Goal: Find specific fact: Find specific fact

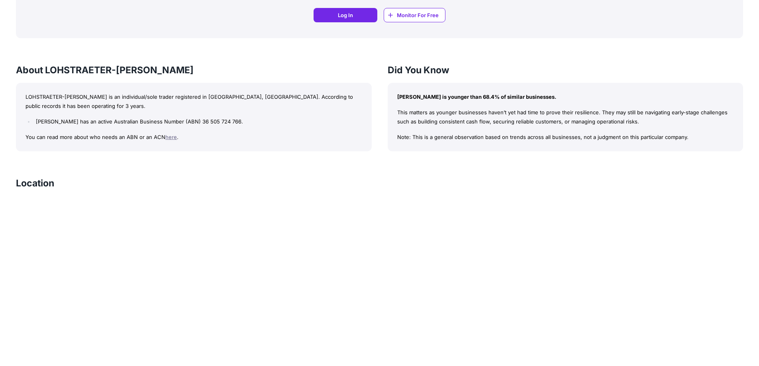
scroll to position [406, 0]
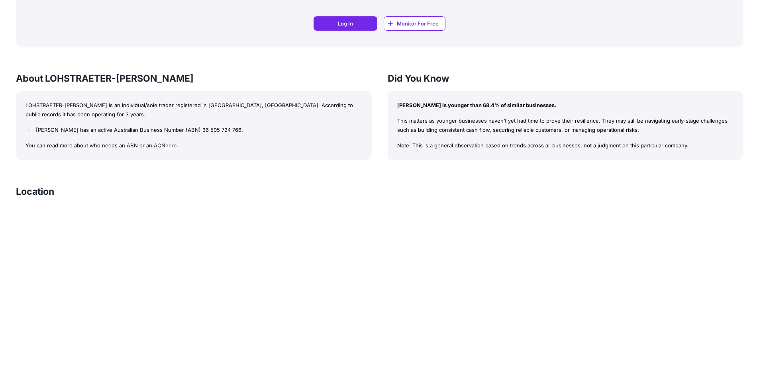
click at [172, 147] on link "here" at bounding box center [171, 145] width 12 height 6
drag, startPoint x: 212, startPoint y: 130, endPoint x: 268, endPoint y: 128, distance: 55.8
click at [268, 128] on li "LOHSTRAETER-ZHANG, JAN has an active Australian Business Number (ABN) 36 505 72…" at bounding box center [198, 129] width 328 height 9
drag, startPoint x: 192, startPoint y: 131, endPoint x: 276, endPoint y: 130, distance: 84.4
click at [276, 130] on li "LOHSTRAETER-ZHANG, JAN has an active Australian Business Number (ABN) 36 505 72…" at bounding box center [198, 129] width 328 height 9
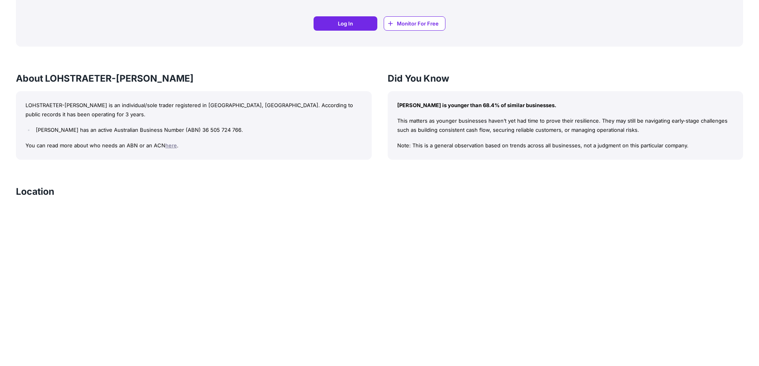
copy li "Number (ABN) 36 505 724 766."
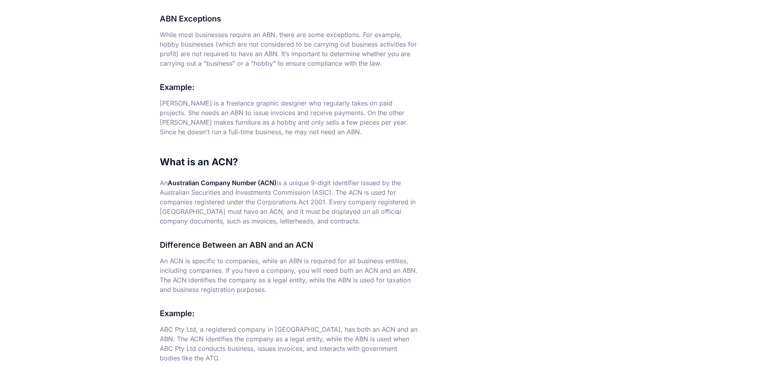
scroll to position [199, 0]
